Goal: Task Accomplishment & Management: Manage account settings

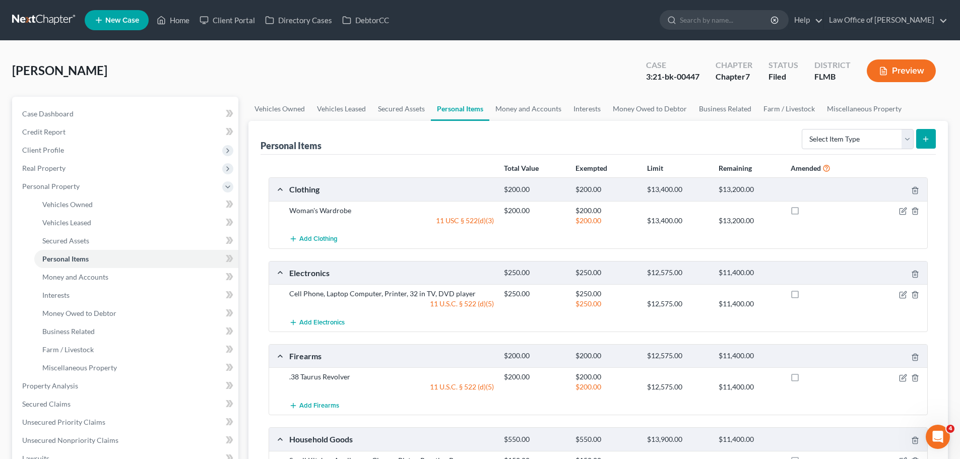
click at [28, 26] on link at bounding box center [44, 20] width 64 height 18
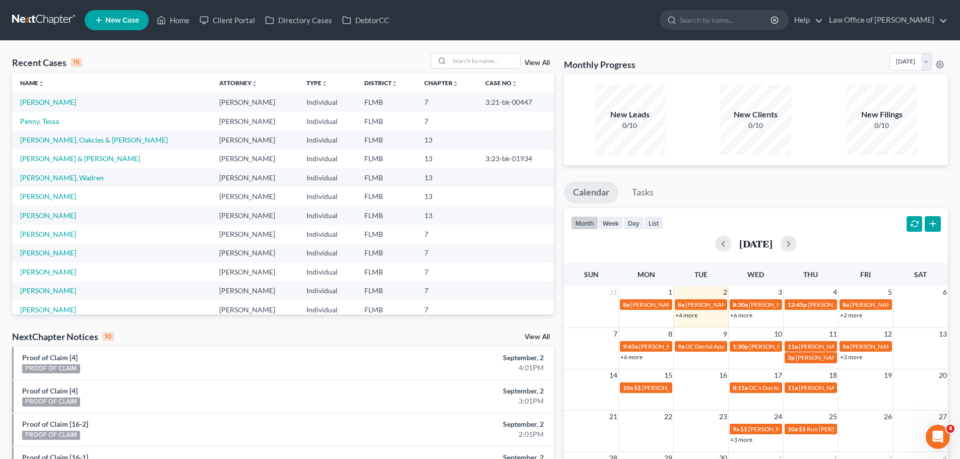
click at [693, 315] on link "+4 more" at bounding box center [686, 315] width 22 height 8
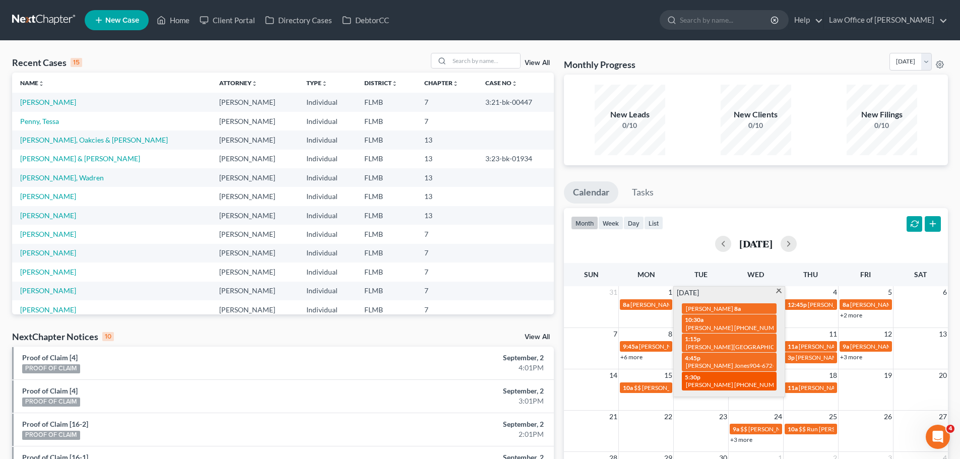
click at [737, 381] on span "[PERSON_NAME] [PHONE_NUMBER]" at bounding box center [737, 385] width 102 height 8
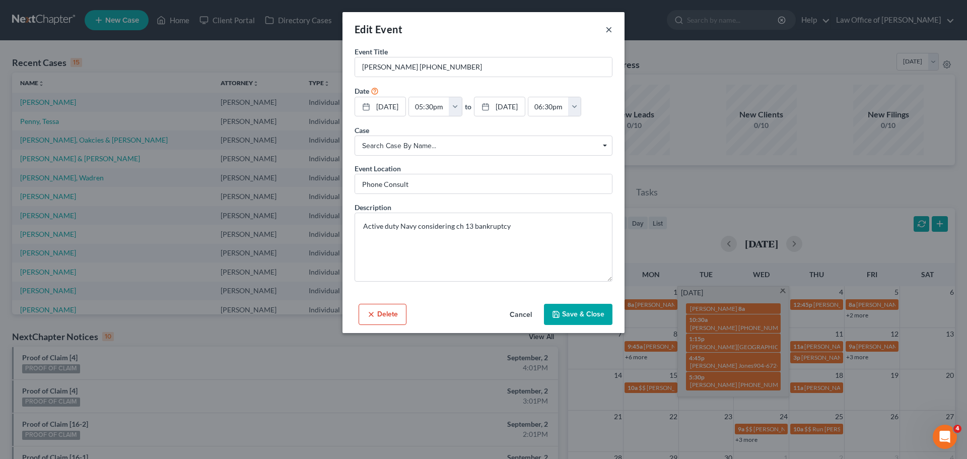
click at [608, 27] on button "×" at bounding box center [609, 29] width 7 height 12
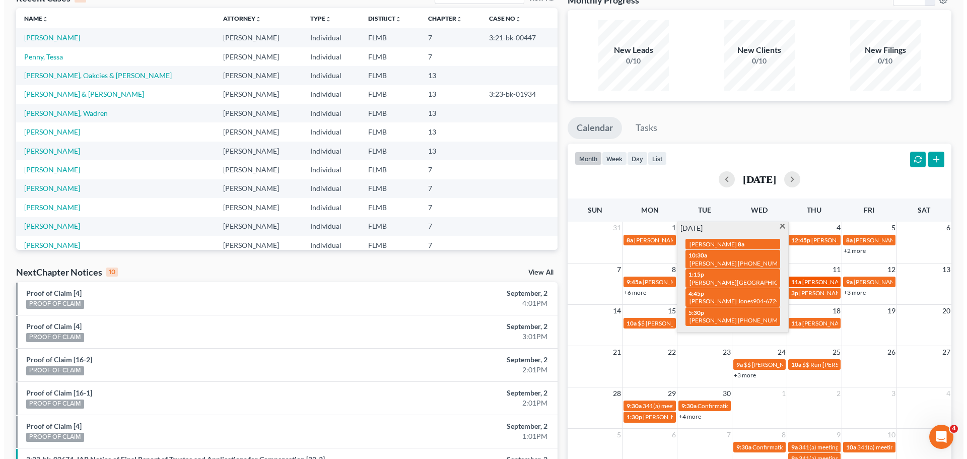
scroll to position [101, 0]
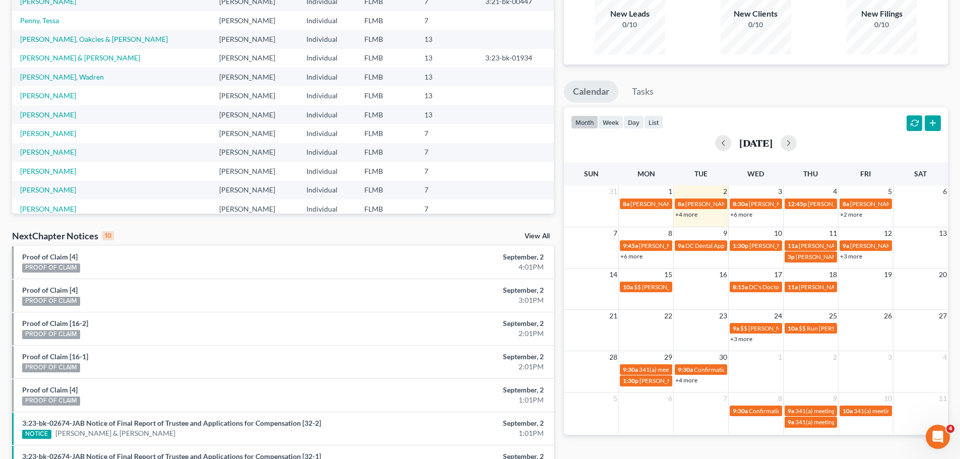
click at [823, 97] on ul "Calendar Tasks" at bounding box center [756, 94] width 384 height 27
click at [850, 254] on link "+3 more" at bounding box center [851, 256] width 22 height 8
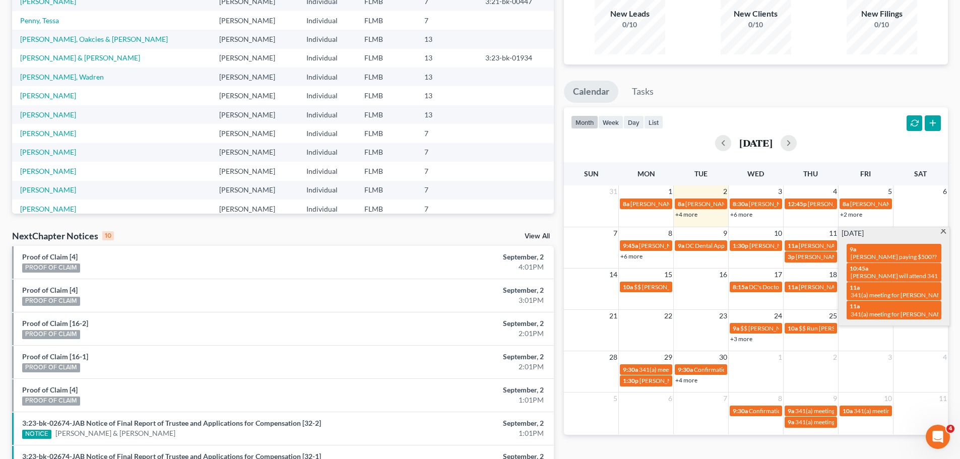
click at [827, 86] on ul "Calendar Tasks" at bounding box center [756, 94] width 384 height 27
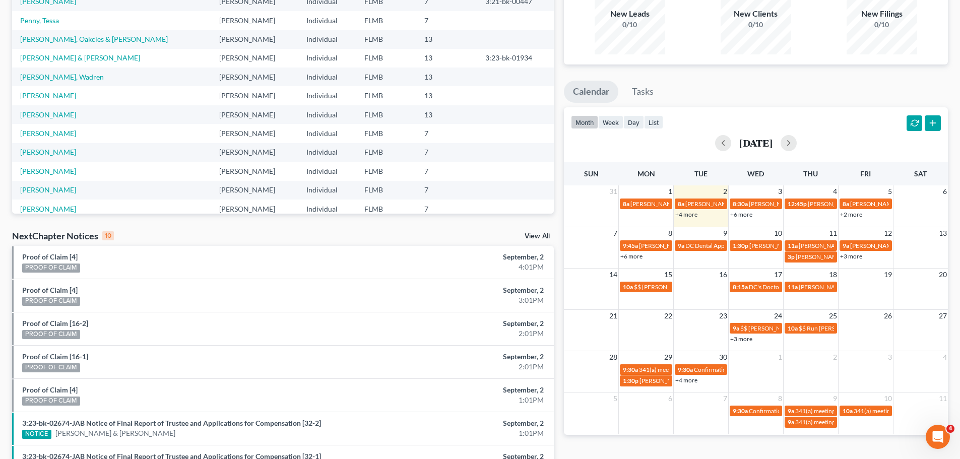
click at [813, 215] on td "12:45p [PERSON_NAME] Hair Appt" at bounding box center [810, 209] width 55 height 22
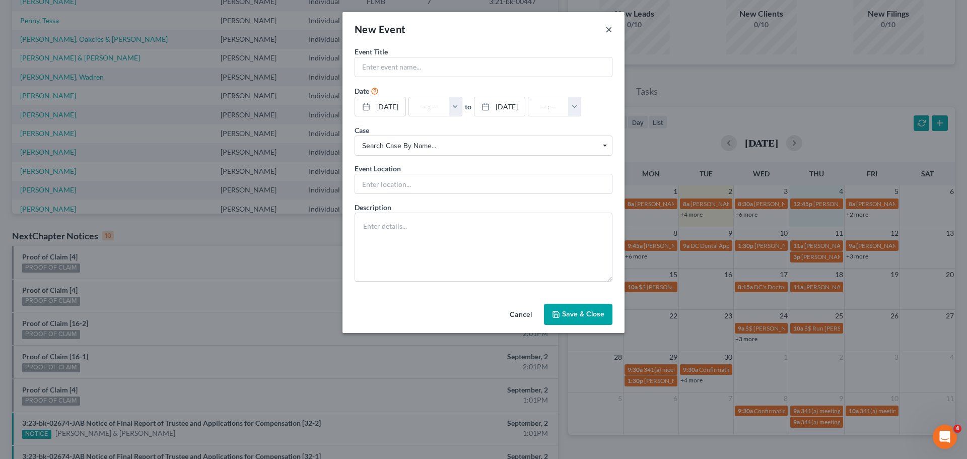
click at [609, 29] on button "×" at bounding box center [609, 29] width 7 height 12
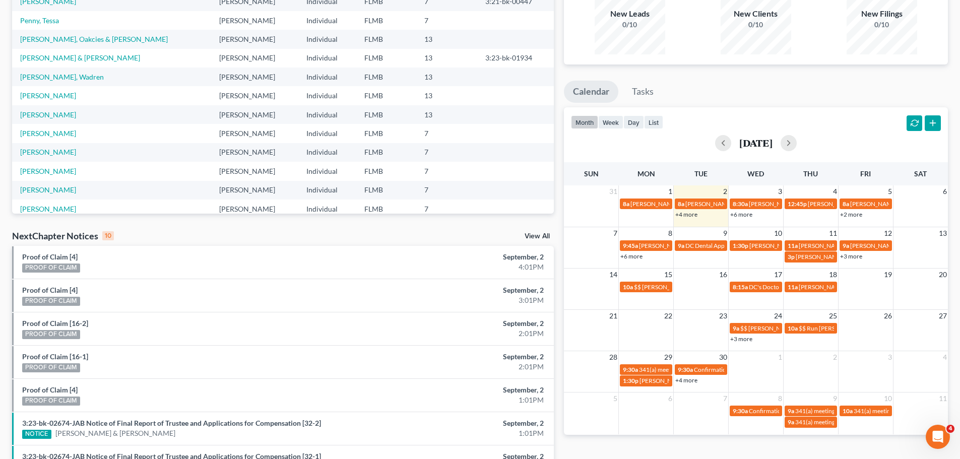
click at [860, 99] on ul "Calendar Tasks" at bounding box center [756, 94] width 384 height 27
click at [794, 219] on td "12:45p [PERSON_NAME] Hair Appt" at bounding box center [810, 209] width 55 height 22
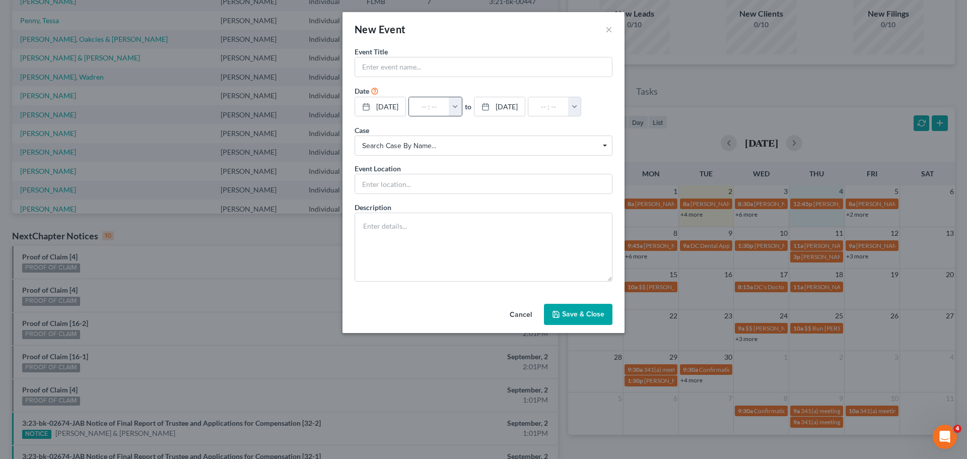
click at [462, 109] on button "button" at bounding box center [455, 106] width 13 height 19
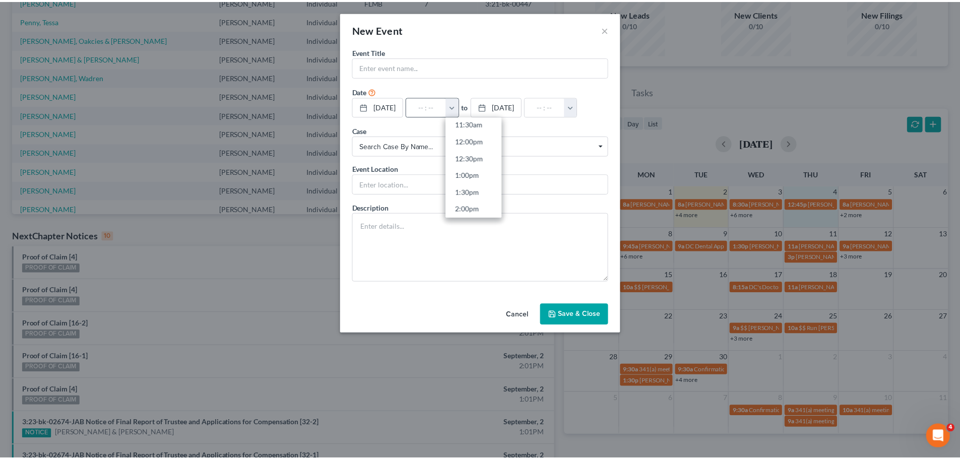
scroll to position [419, 0]
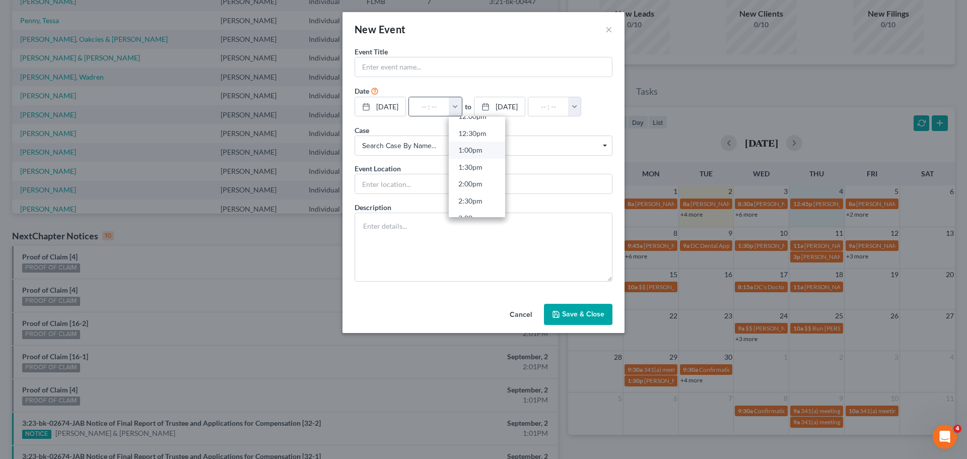
click at [484, 148] on link "1:00pm" at bounding box center [477, 150] width 56 height 17
type input "1:00pm"
type input "02:00pm"
click at [449, 61] on input "text" at bounding box center [483, 66] width 257 height 19
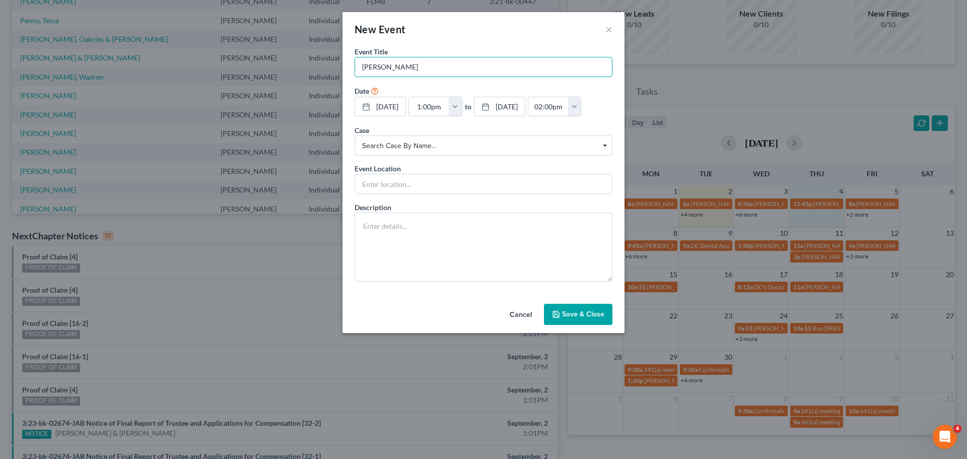
type input "[PERSON_NAME]"
click at [572, 308] on button "Save & Close" at bounding box center [578, 314] width 69 height 21
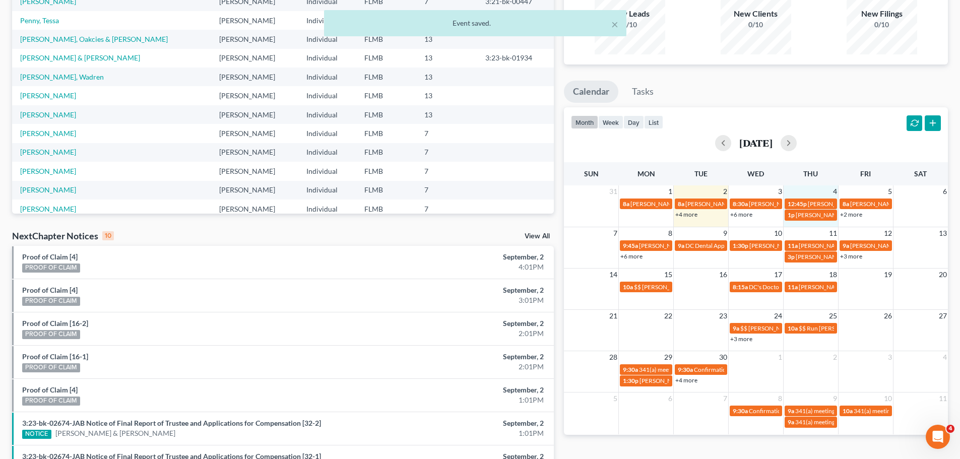
click at [696, 214] on link "+4 more" at bounding box center [686, 215] width 22 height 8
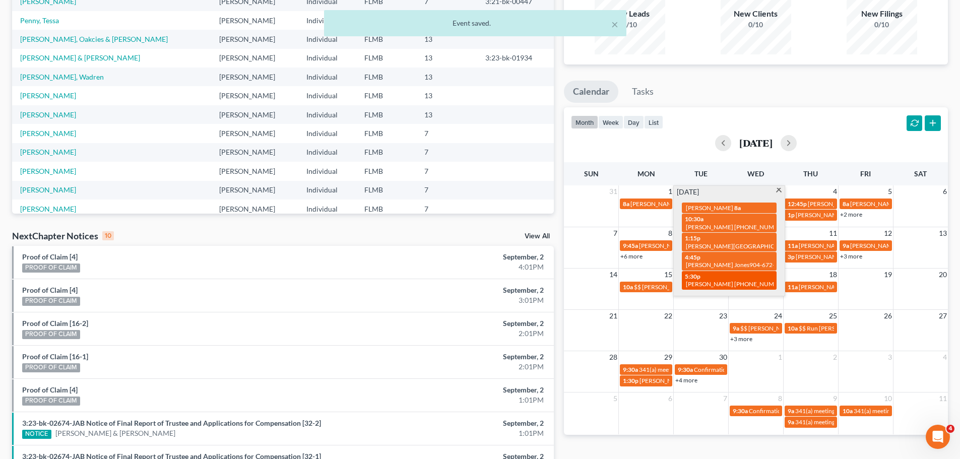
click at [722, 280] on span "[PERSON_NAME] [PHONE_NUMBER]" at bounding box center [737, 284] width 102 height 8
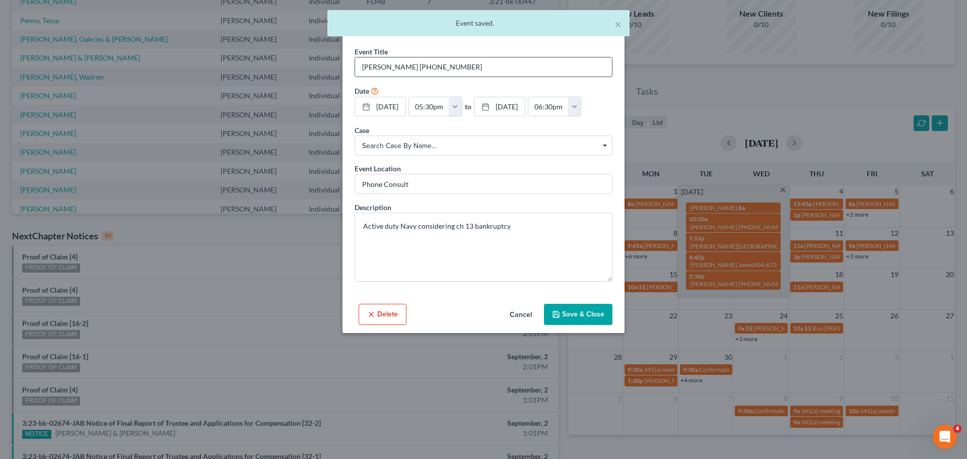
click at [497, 71] on input "[PERSON_NAME] [PHONE_NUMBER]" at bounding box center [483, 66] width 257 height 19
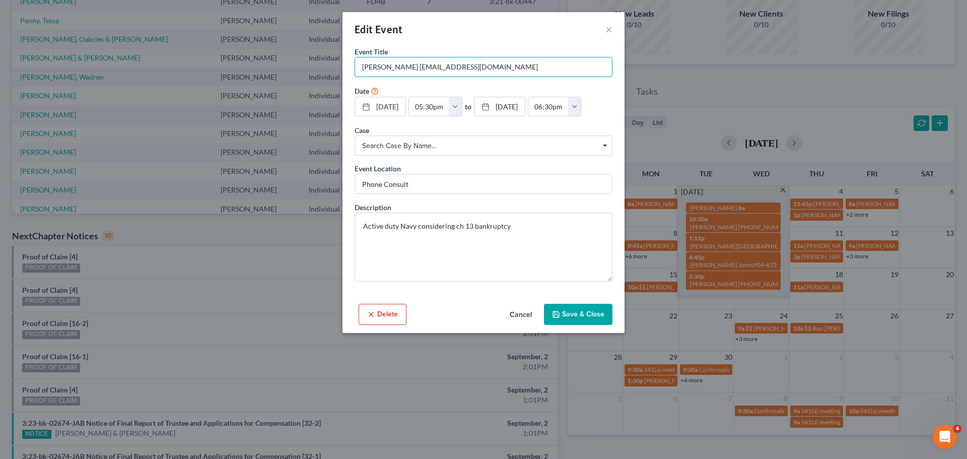
type input "[PERSON_NAME] [EMAIL_ADDRESS][DOMAIN_NAME]"
click at [602, 322] on button "Save & Close" at bounding box center [578, 314] width 69 height 21
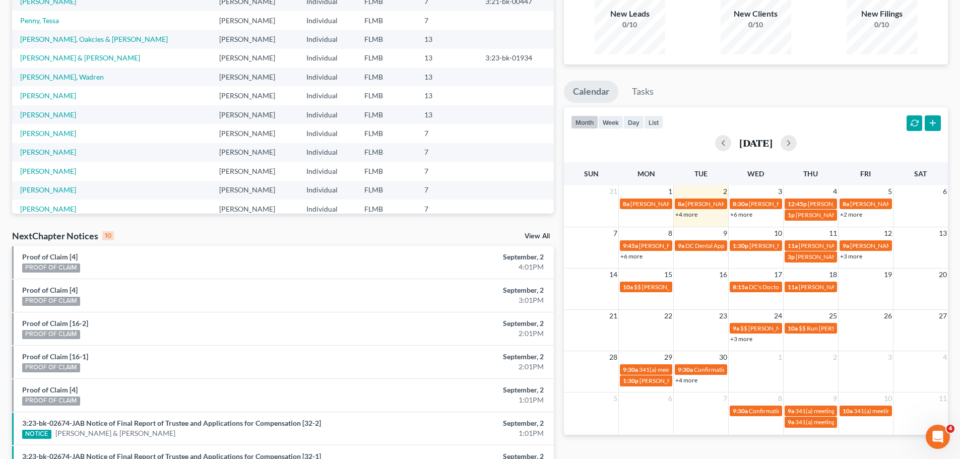
click at [842, 107] on div "month week day list [DATE]" at bounding box center [756, 131] width 394 height 48
click at [820, 211] on span "[PERSON_NAME]" at bounding box center [819, 215] width 47 height 8
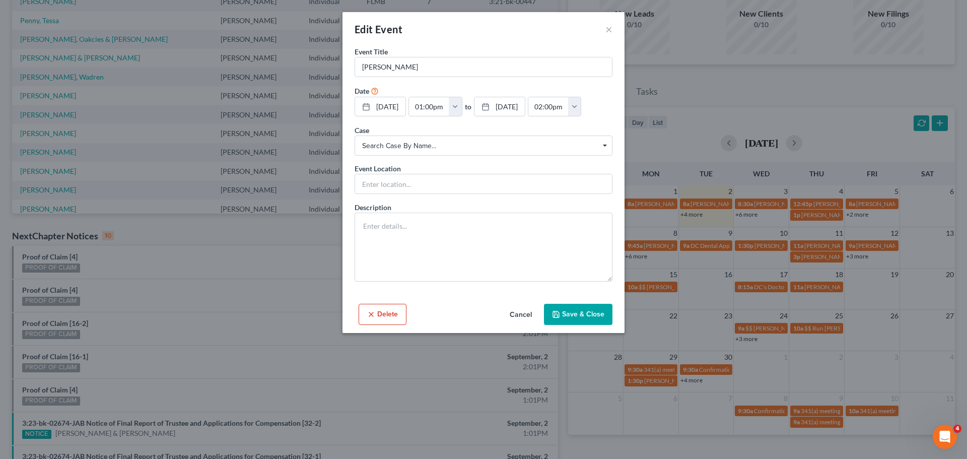
click at [467, 302] on div "Delete Cancel Save & Close" at bounding box center [484, 316] width 282 height 33
click at [472, 258] on textarea at bounding box center [484, 247] width 258 height 69
type textarea "1"
type textarea "500 down"
click at [607, 318] on button "Save & Close" at bounding box center [578, 314] width 69 height 21
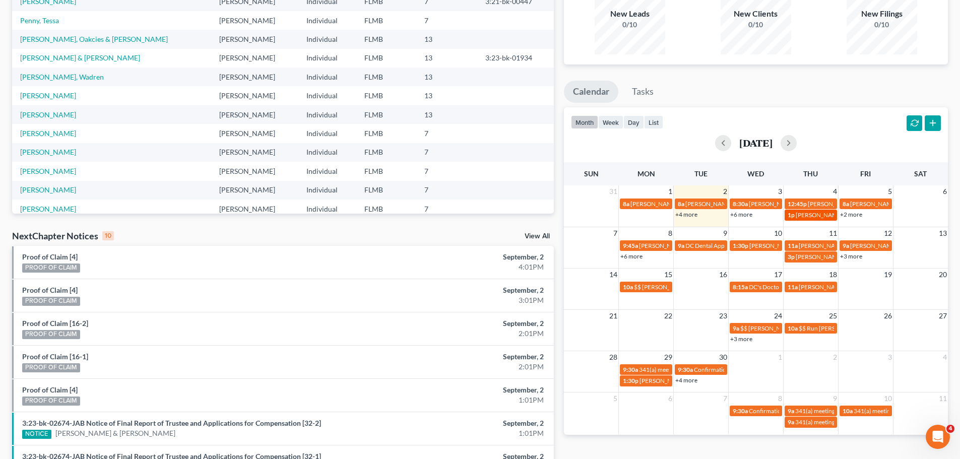
click at [797, 217] on span "[PERSON_NAME]" at bounding box center [819, 215] width 47 height 8
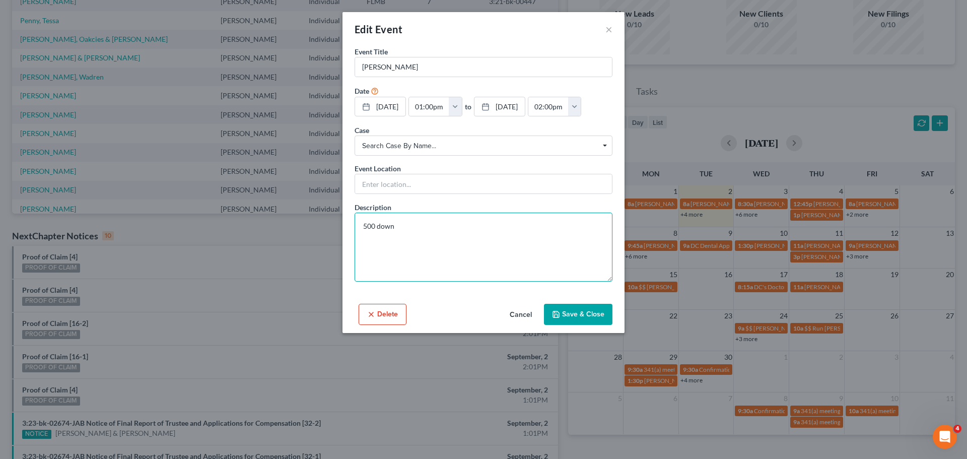
click at [538, 228] on textarea "500 down" at bounding box center [484, 247] width 258 height 69
click at [587, 315] on button "Save & Close" at bounding box center [578, 314] width 69 height 21
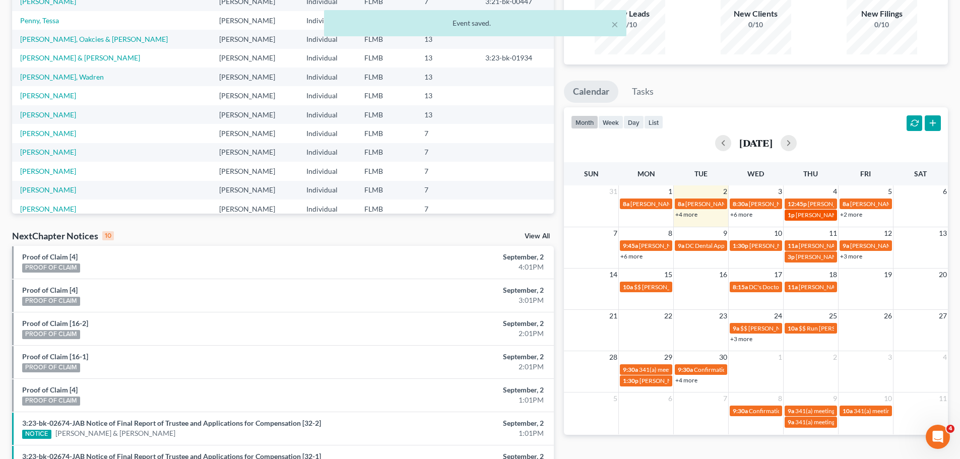
click at [821, 214] on span "[PERSON_NAME]" at bounding box center [819, 215] width 47 height 8
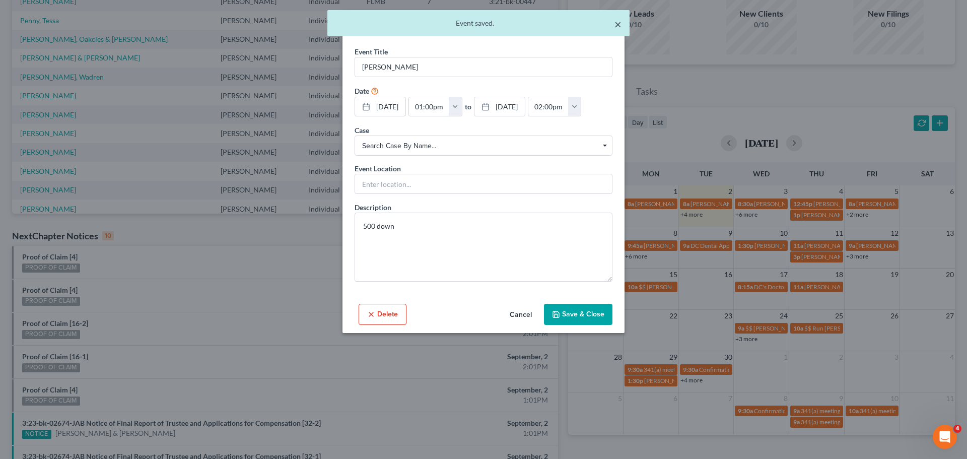
click at [617, 23] on button "×" at bounding box center [618, 24] width 7 height 12
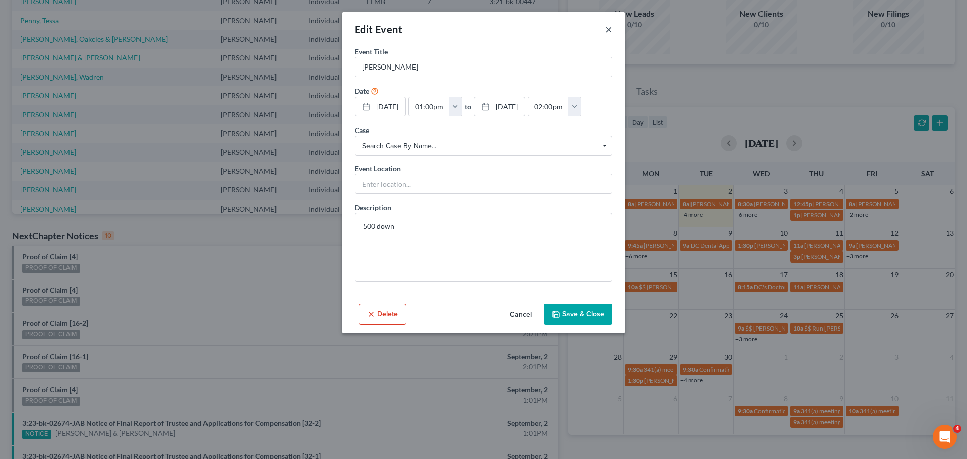
click at [611, 28] on button "×" at bounding box center [609, 29] width 7 height 12
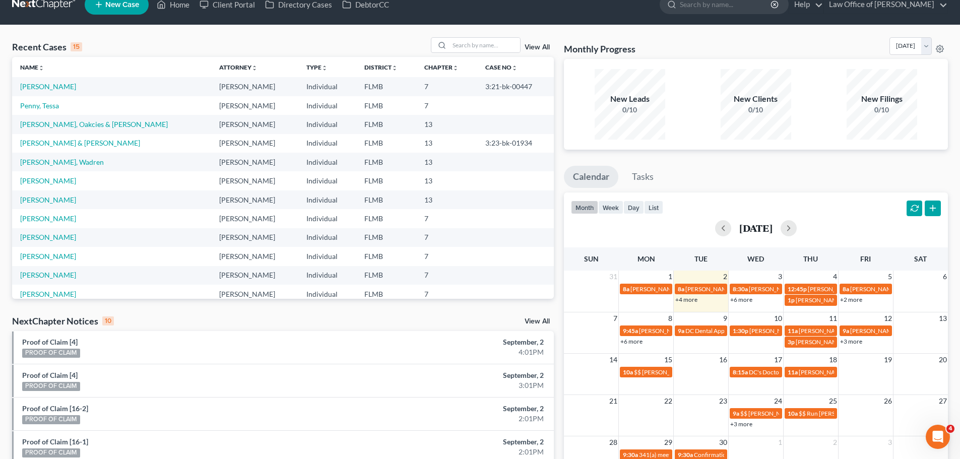
scroll to position [0, 0]
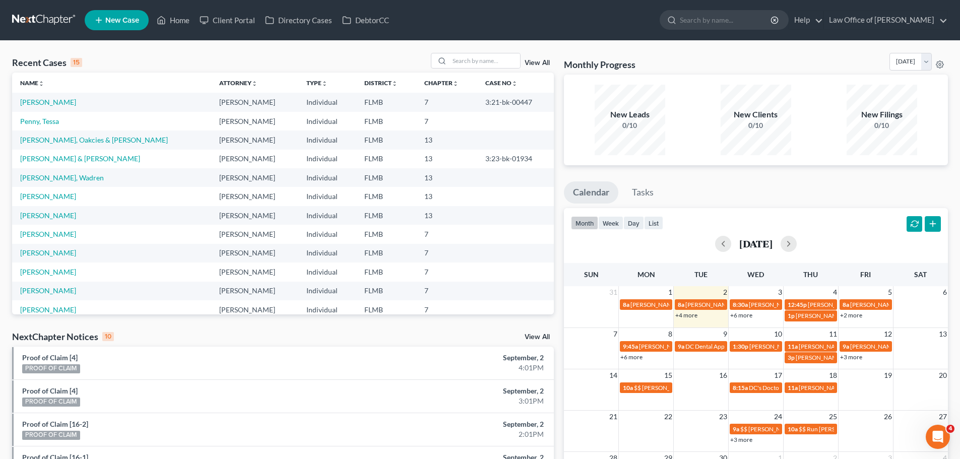
click at [827, 185] on ul "Calendar Tasks" at bounding box center [756, 194] width 384 height 27
click at [952, 125] on div "Monthly Progress Bankruptcy Bankruptcy [DATE] [DATE] [DATE] [DATE] [DATE] [DATE…" at bounding box center [756, 374] width 394 height 642
drag, startPoint x: 649, startPoint y: 63, endPoint x: 572, endPoint y: 67, distance: 76.7
click at [572, 67] on div "Monthly Progress Bankruptcy Bankruptcy [DATE] [DATE] [DATE] [DATE] [DATE] [DATE…" at bounding box center [756, 64] width 384 height 22
click at [570, 67] on h3 "Monthly Progress" at bounding box center [600, 64] width 72 height 12
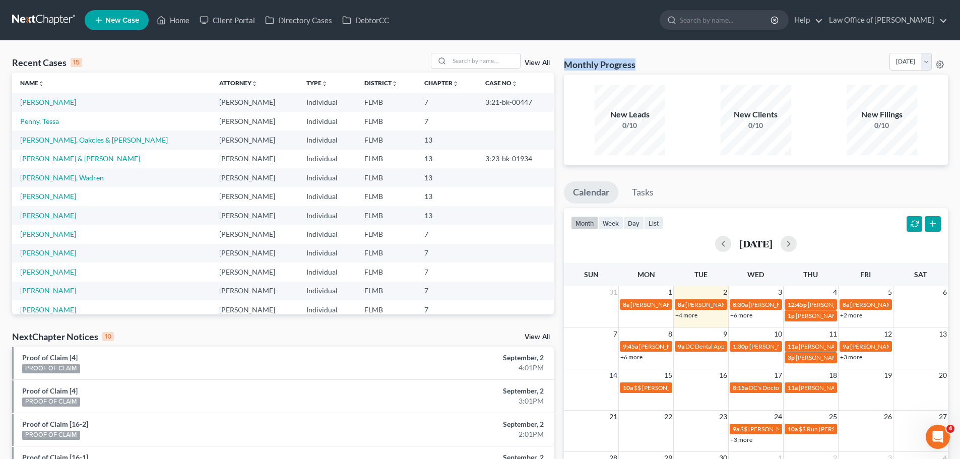
drag, startPoint x: 562, startPoint y: 67, endPoint x: 661, endPoint y: 61, distance: 98.4
click at [661, 61] on div "Monthly Progress Bankruptcy Bankruptcy [DATE] [DATE] [DATE] [DATE] [DATE] [DATE…" at bounding box center [756, 374] width 394 height 642
click at [639, 68] on div "Monthly Progress Bankruptcy Bankruptcy [DATE] [DATE] [DATE] [DATE] [DATE] [DATE…" at bounding box center [756, 64] width 384 height 22
drag, startPoint x: 644, startPoint y: 64, endPoint x: 564, endPoint y: 68, distance: 80.2
click at [564, 68] on div "Monthly Progress Bankruptcy Bankruptcy [DATE] [DATE] [DATE] [DATE] [DATE] [DATE…" at bounding box center [756, 64] width 384 height 22
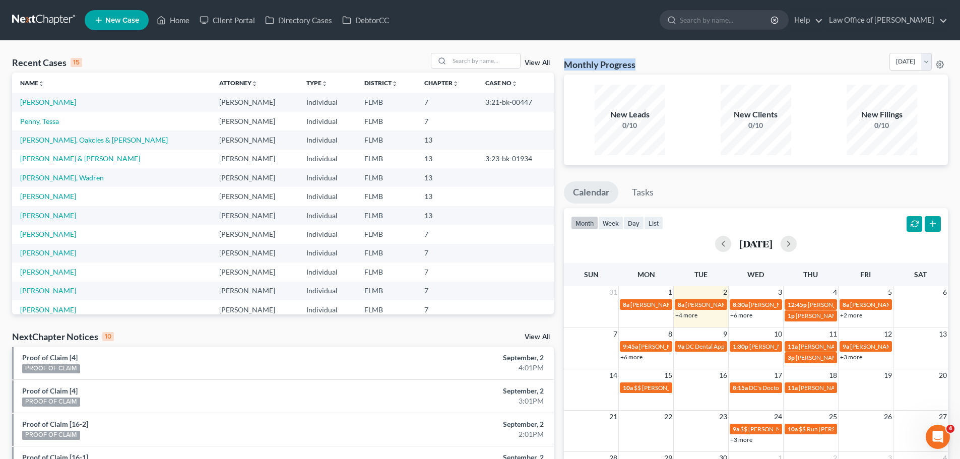
click at [564, 68] on h3 "Monthly Progress" at bounding box center [600, 64] width 72 height 12
drag, startPoint x: 639, startPoint y: 64, endPoint x: 567, endPoint y: 71, distance: 72.9
click at [567, 71] on div "Monthly Progress Bankruptcy Bankruptcy [DATE] [DATE] [DATE] [DATE] [DATE] [DATE…" at bounding box center [756, 64] width 384 height 22
click at [651, 68] on div "Monthly Progress Bankruptcy Bankruptcy [DATE] [DATE] [DATE] [DATE] [DATE] [DATE…" at bounding box center [756, 64] width 384 height 22
drag, startPoint x: 660, startPoint y: 63, endPoint x: 563, endPoint y: 60, distance: 96.8
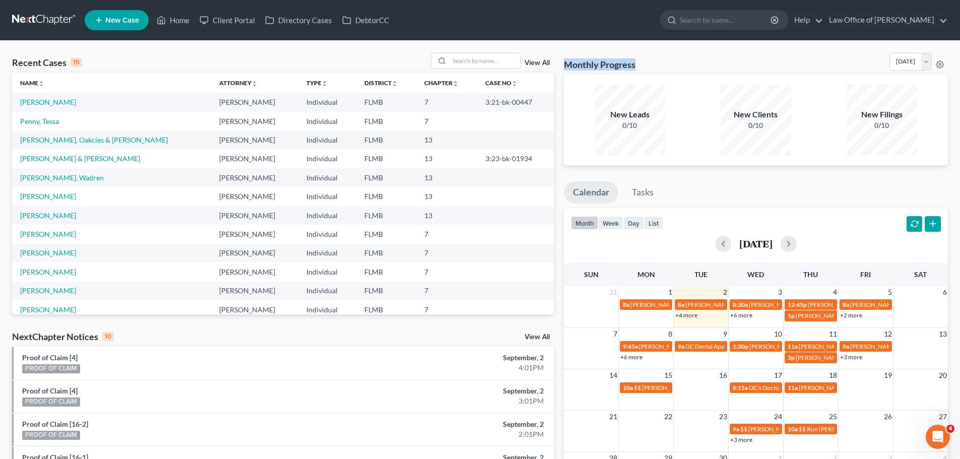
click at [563, 60] on div "Monthly Progress Bankruptcy Bankruptcy [DATE] [DATE] [DATE] [DATE] [DATE] [DATE…" at bounding box center [756, 374] width 394 height 642
click at [658, 55] on div "Monthly Progress Bankruptcy Bankruptcy [DATE] [DATE] [DATE] [DATE] [DATE] [DATE…" at bounding box center [756, 64] width 384 height 22
drag, startPoint x: 643, startPoint y: 60, endPoint x: 564, endPoint y: 66, distance: 78.8
click at [564, 66] on div "Monthly Progress Bankruptcy Bankruptcy [DATE] [DATE] [DATE] [DATE] [DATE] [DATE…" at bounding box center [756, 64] width 384 height 22
click at [564, 66] on h3 "Monthly Progress" at bounding box center [600, 64] width 72 height 12
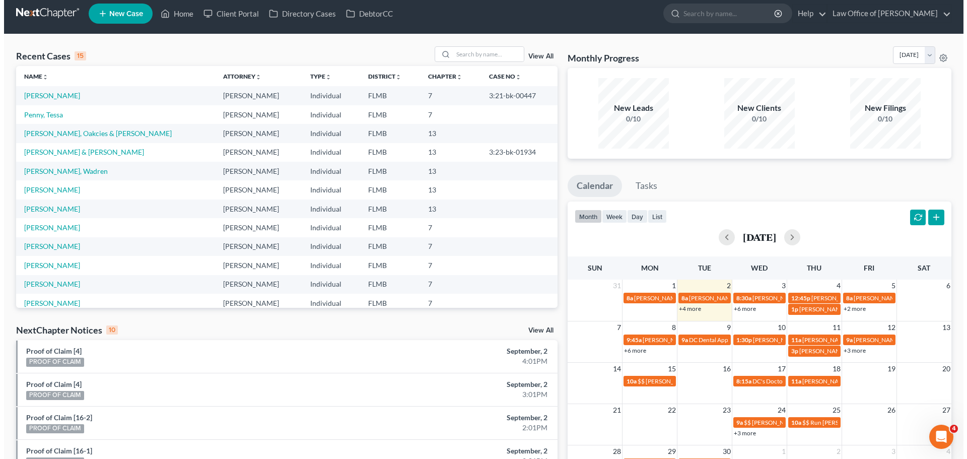
scroll to position [151, 0]
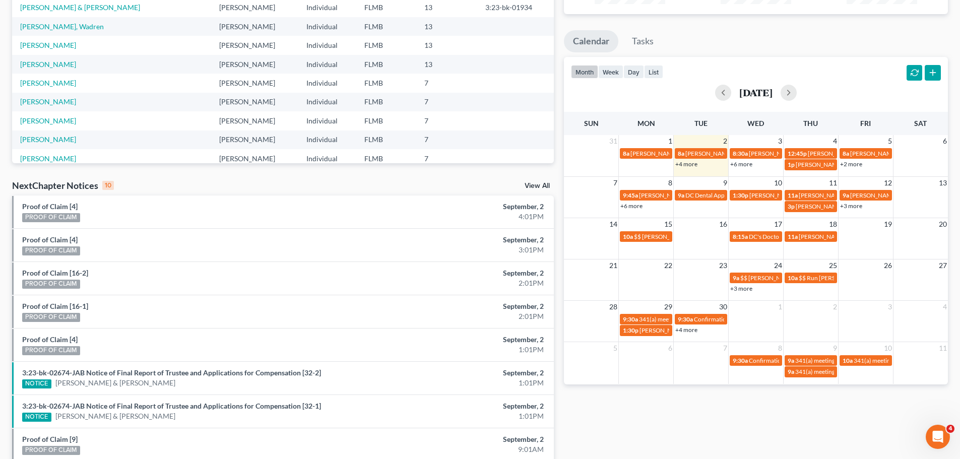
click at [689, 163] on link "+4 more" at bounding box center [686, 164] width 22 height 8
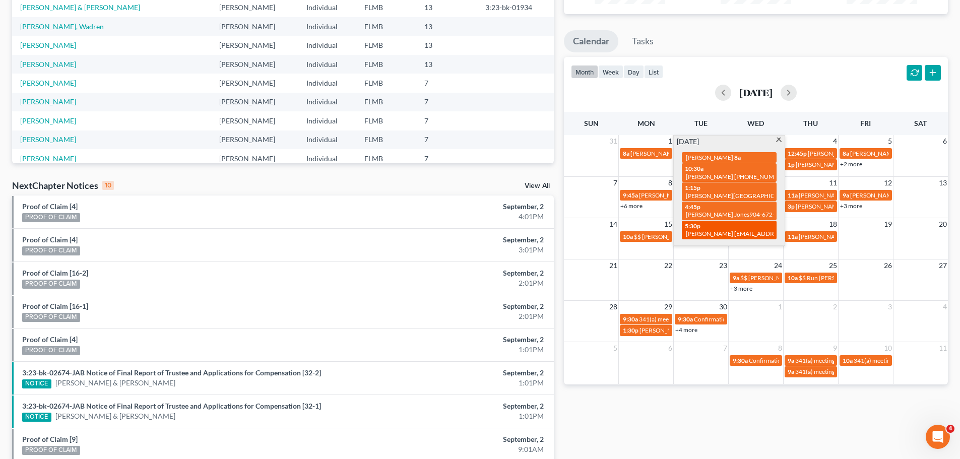
click at [723, 228] on div "5:30p [PERSON_NAME] [EMAIL_ADDRESS][DOMAIN_NAME]" at bounding box center [729, 230] width 89 height 16
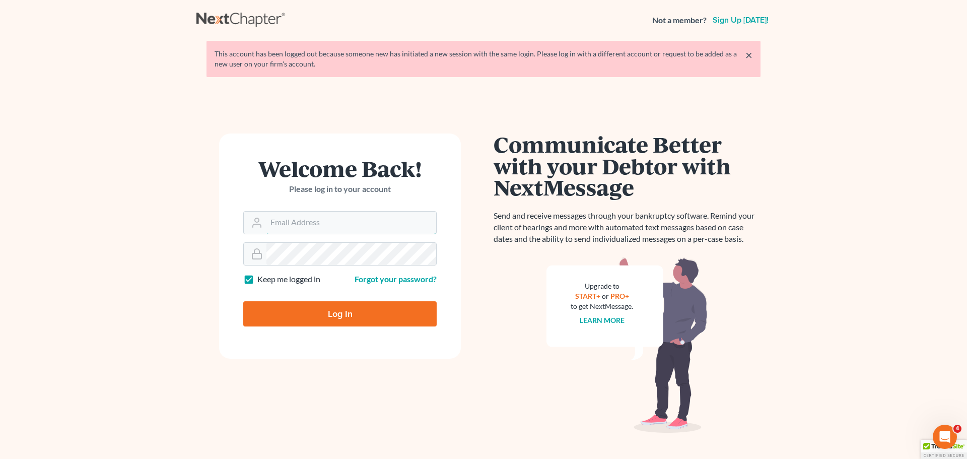
type input "david@jacksonvillebankruptcyattorney.com"
click at [395, 304] on input "Log In" at bounding box center [339, 313] width 193 height 25
type input "Thinking..."
